Goal: Transaction & Acquisition: Purchase product/service

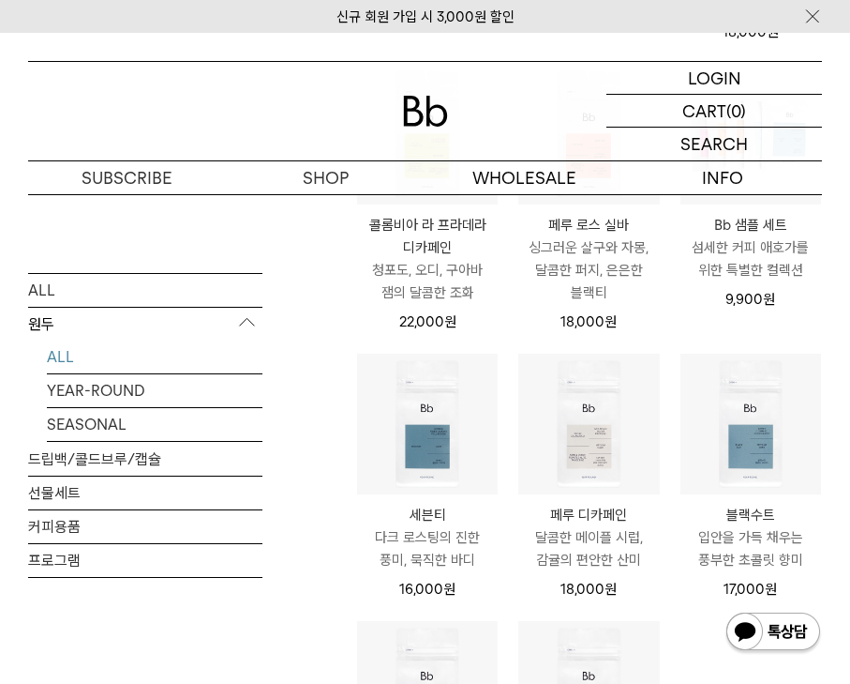
scroll to position [634, 0]
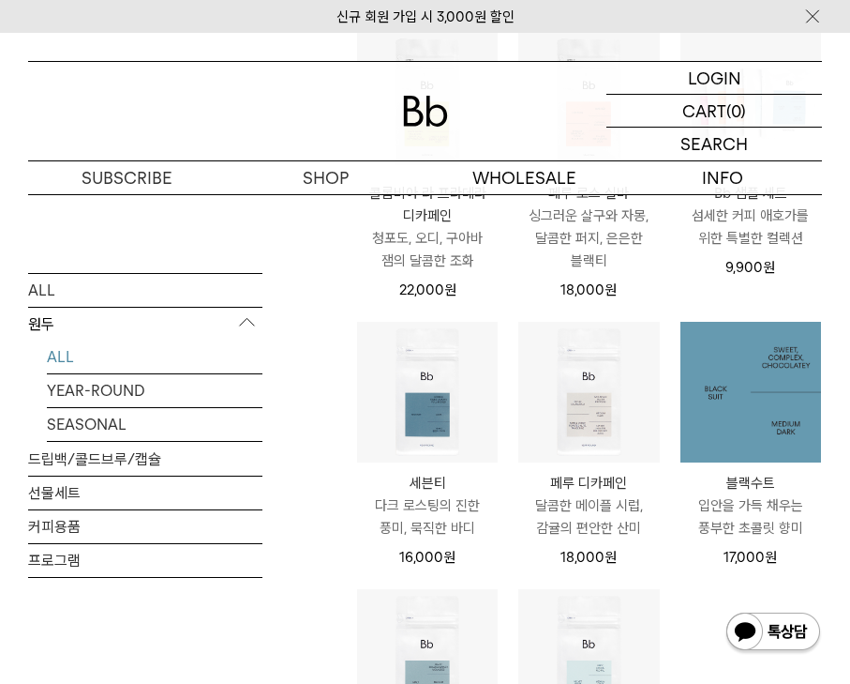
click at [783, 395] on img at bounding box center [751, 392] width 141 height 141
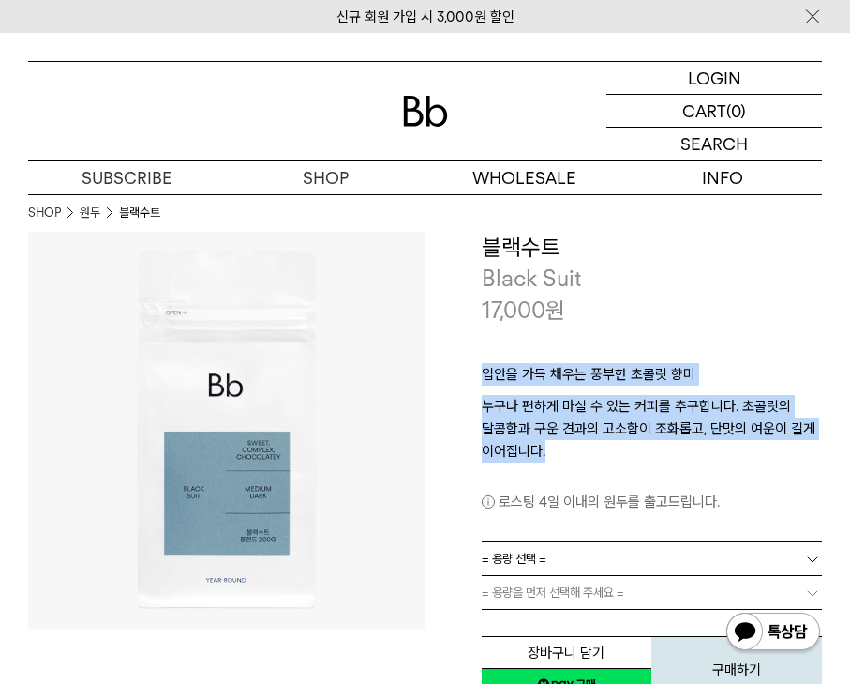
drag, startPoint x: 480, startPoint y: 376, endPoint x: 652, endPoint y: 453, distance: 188.0
click at [652, 453] on div "**********" at bounding box center [625, 468] width 398 height 473
copy div "입안을 가득 채우는 풍부한 초콜릿 향미 누구나 편하게 마실 수 있는 커피를 추구합니다. 초콜릿의 달콤함과 구운 견과의 고소함이 조화롭고, 단맛…"
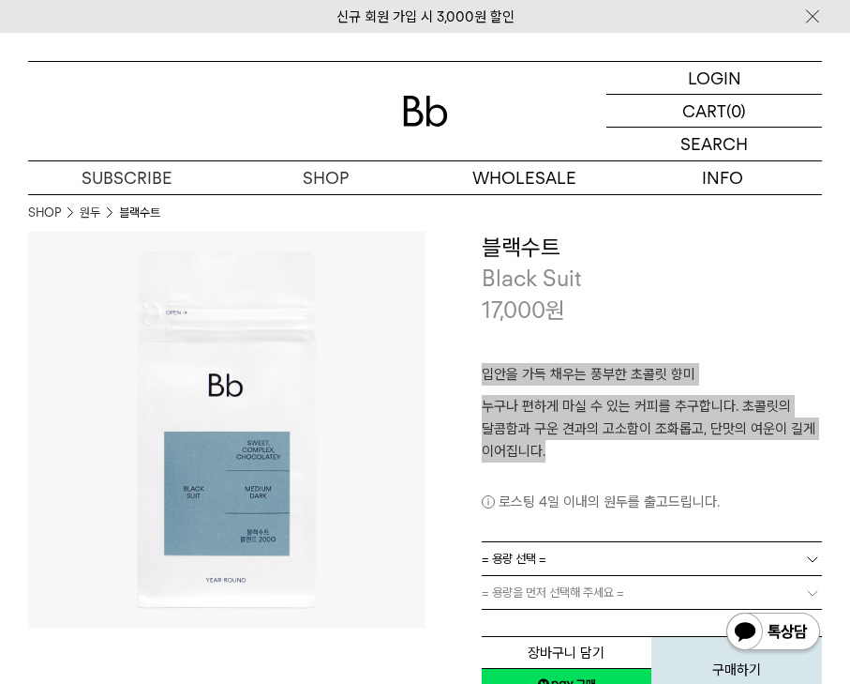
click at [472, 437] on div "**********" at bounding box center [625, 468] width 398 height 473
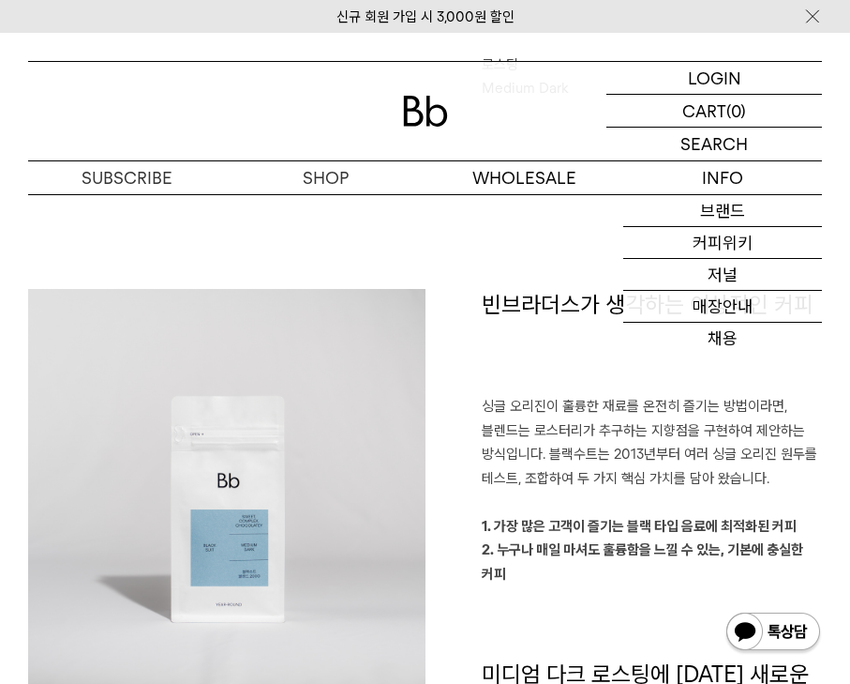
scroll to position [1102, 0]
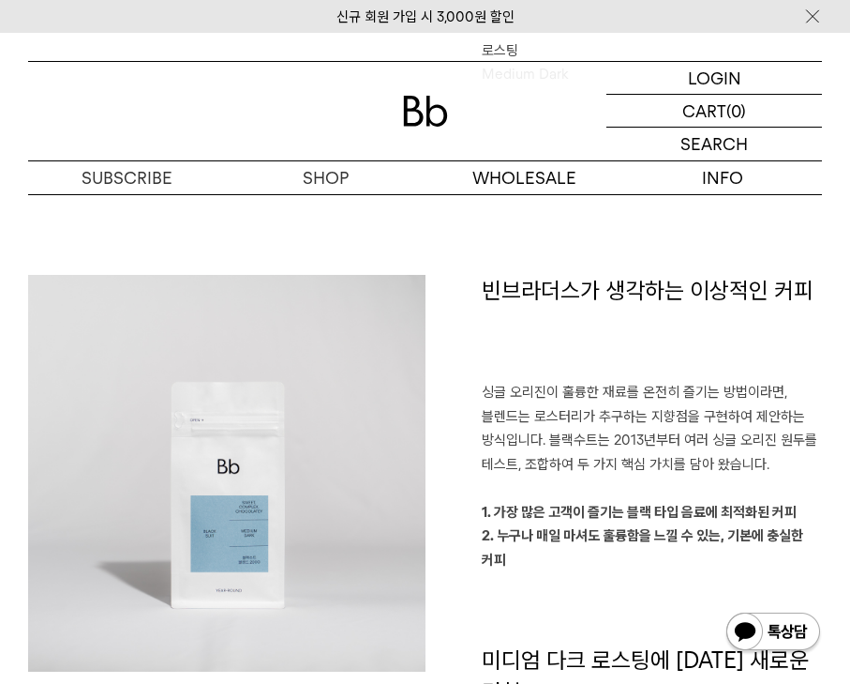
click at [552, 342] on h1 "빈브라더스가 생각하는 이상적인 커피" at bounding box center [652, 328] width 341 height 107
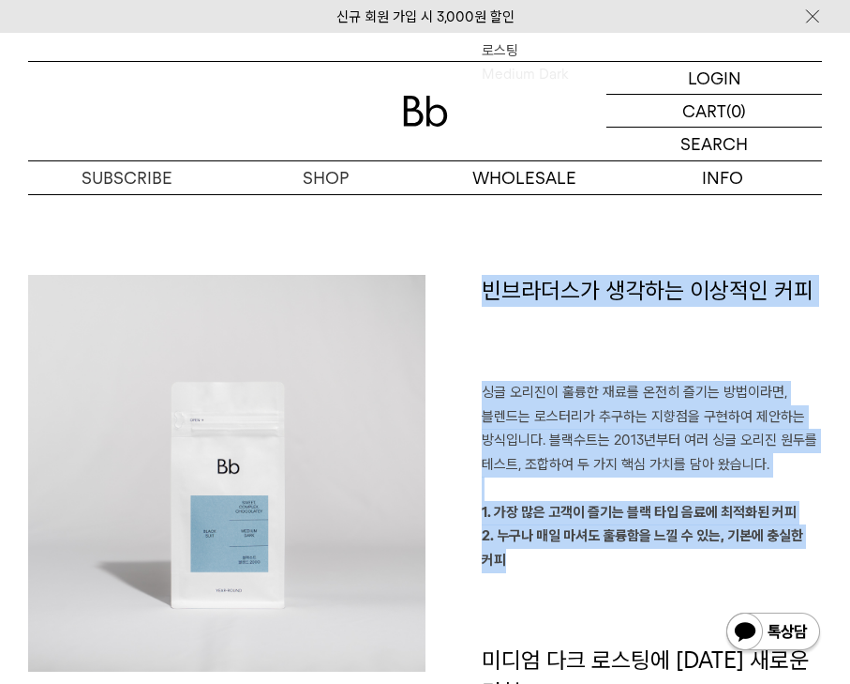
drag, startPoint x: 482, startPoint y: 256, endPoint x: 755, endPoint y: 519, distance: 379.3
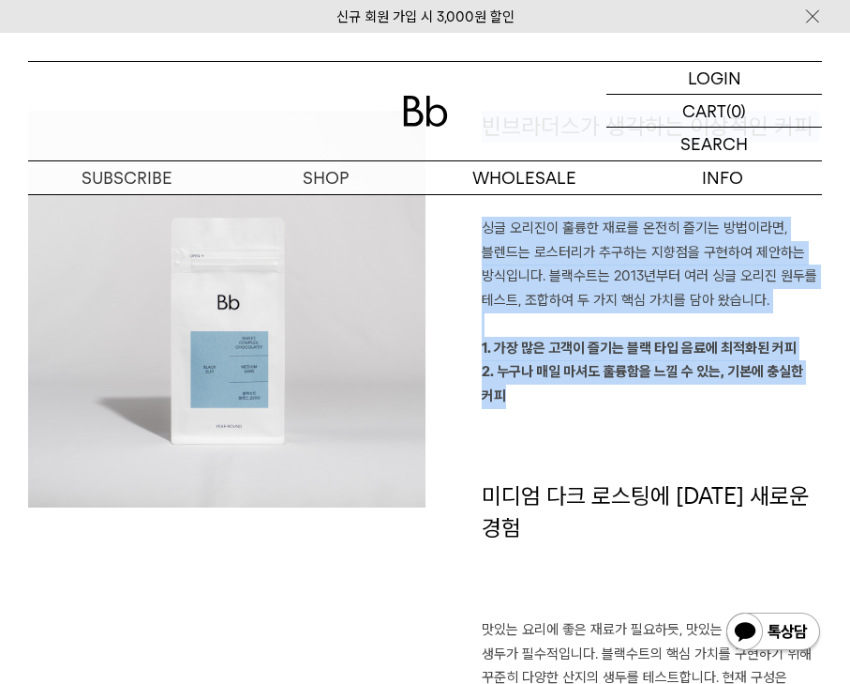
scroll to position [1272, 0]
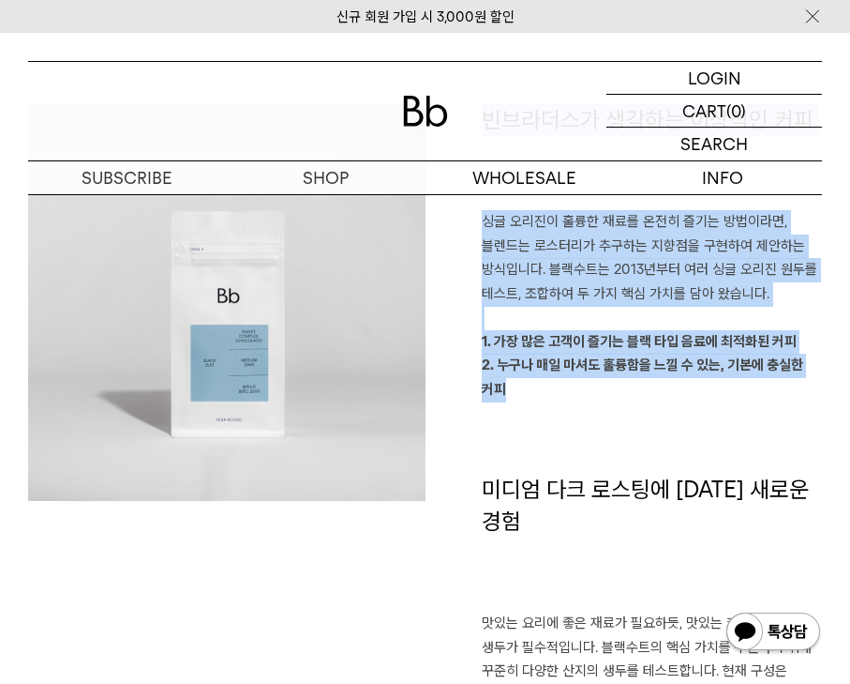
copy div "빈브라더스가 생각하는 이상적인 커피 싱글 오리진이 훌륭한 재료를 온전히 즐기는 방법이라면, 블렌드는 로스터리가 추구하는 지향점을 구현하여 제안…"
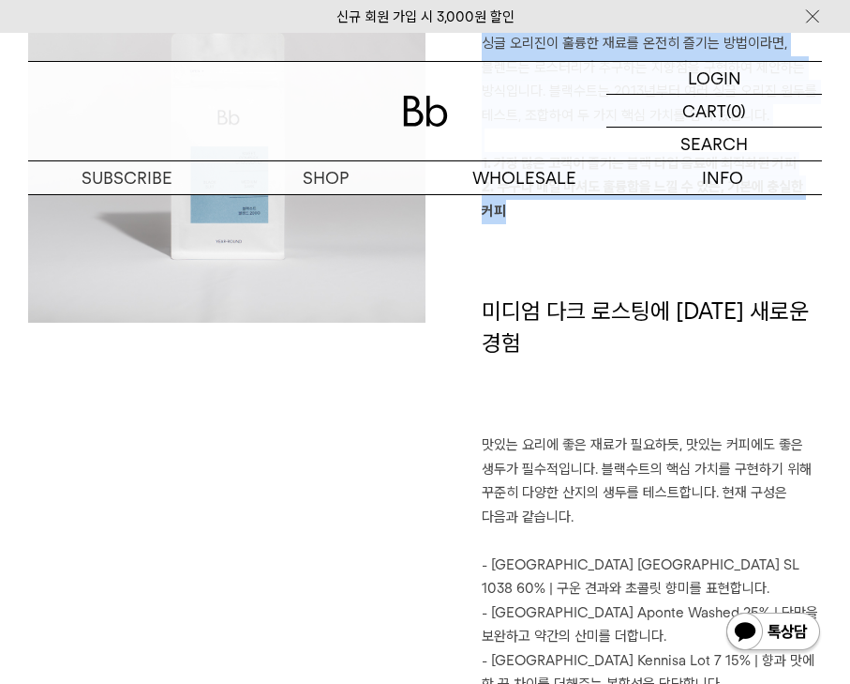
scroll to position [1454, 0]
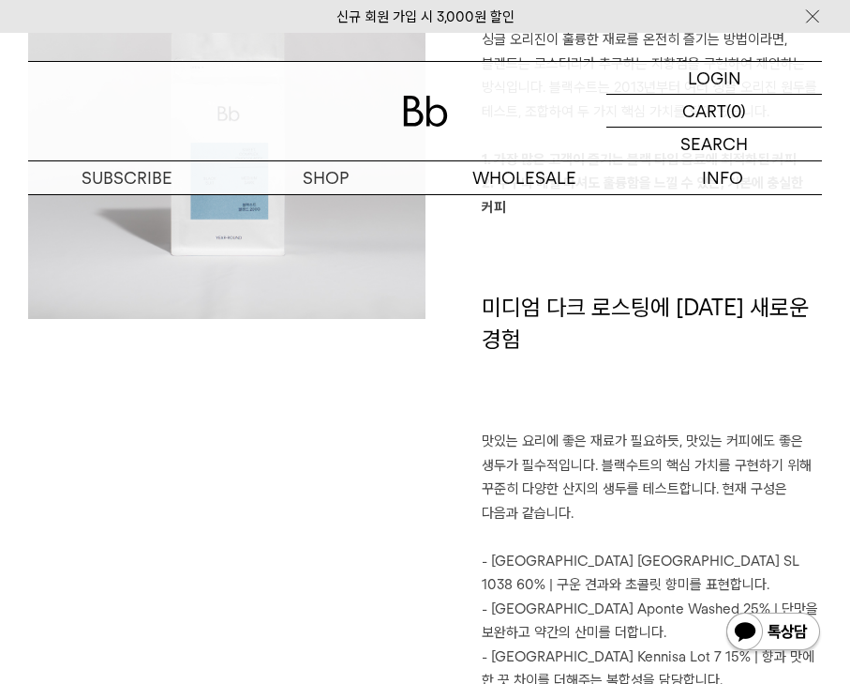
click at [512, 429] on p "맛있는 요리에 좋은 재료가 필요하듯, 맛있는 커피에도 좋은 생두가 필수적입니다. 블랙수트의 핵심 가치를 구현하기 위해 꾸준히 다양한 산지의 생…" at bounding box center [652, 477] width 341 height 96
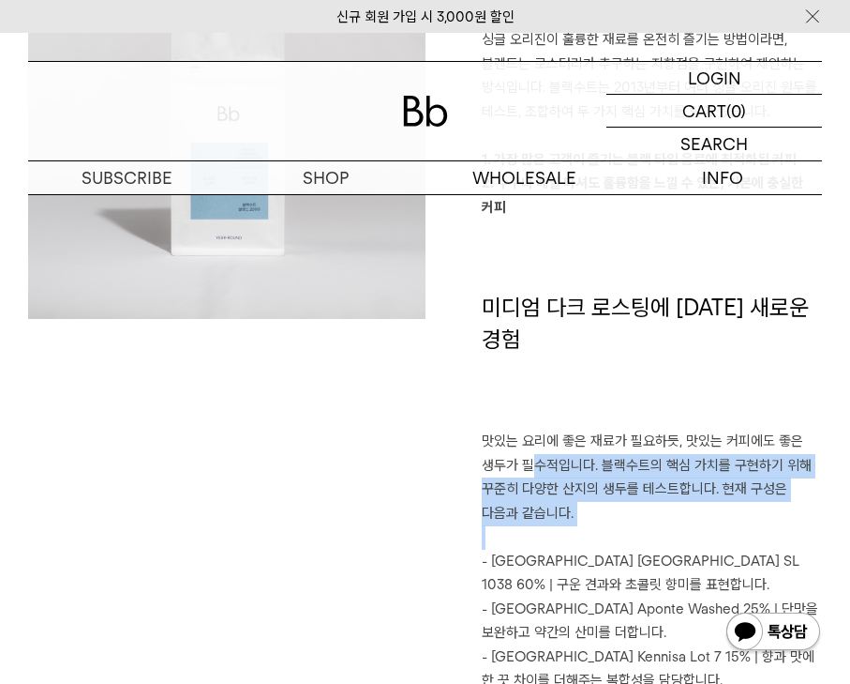
drag, startPoint x: 533, startPoint y: 384, endPoint x: 642, endPoint y: 473, distance: 140.7
click at [642, 473] on div "빈브라더스가 생각하는 이상적인 커피 싱글 오리진이 훌륭한 재료를 온전히 즐기는 방법이라면, 블렌드는 로스터리가 추구하는 지향점을 구현하여 제안…" at bounding box center [625, 367] width 398 height 890
click at [642, 525] on p at bounding box center [652, 537] width 341 height 24
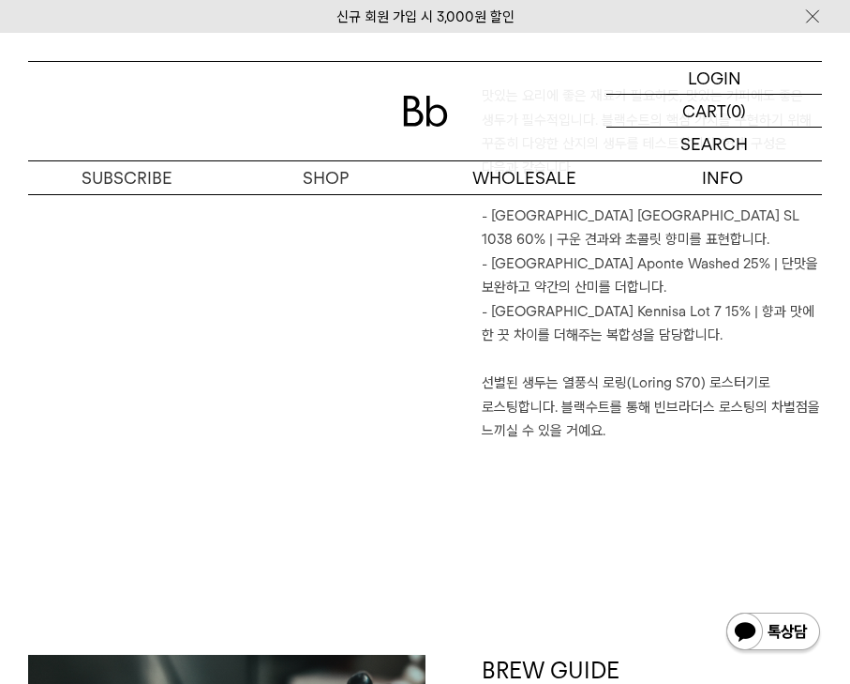
scroll to position [1799, 0]
